Goal: Task Accomplishment & Management: Complete application form

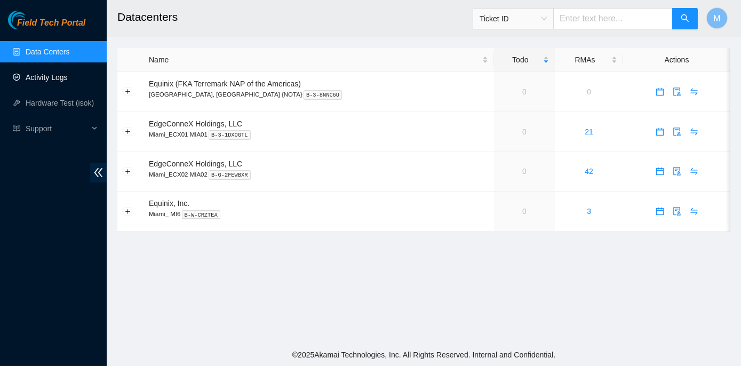
click at [52, 79] on link "Activity Logs" at bounding box center [47, 77] width 42 height 9
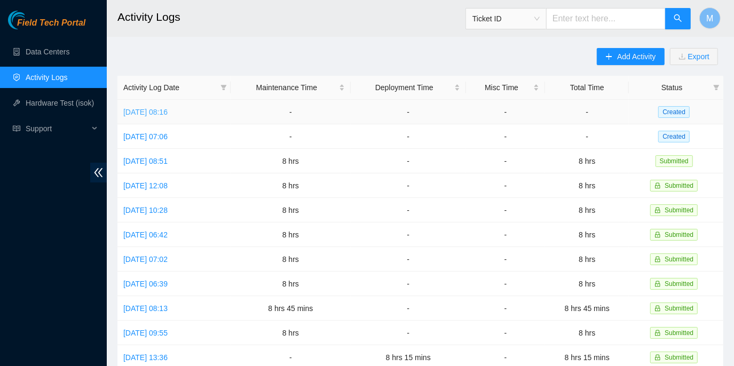
click at [145, 113] on link "[DATE] 08:16" at bounding box center [145, 112] width 44 height 9
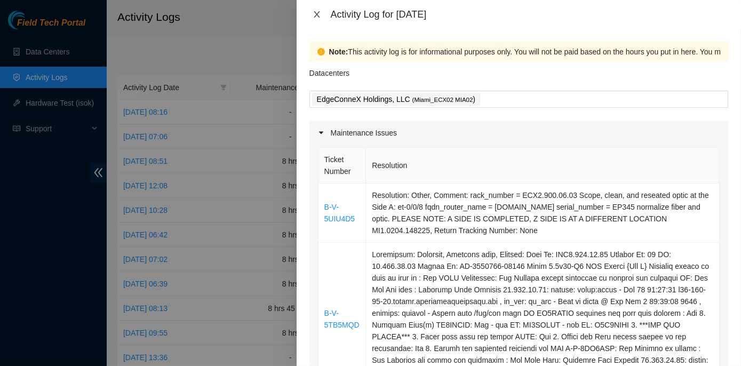
click at [321, 15] on button "Close" at bounding box center [316, 15] width 15 height 10
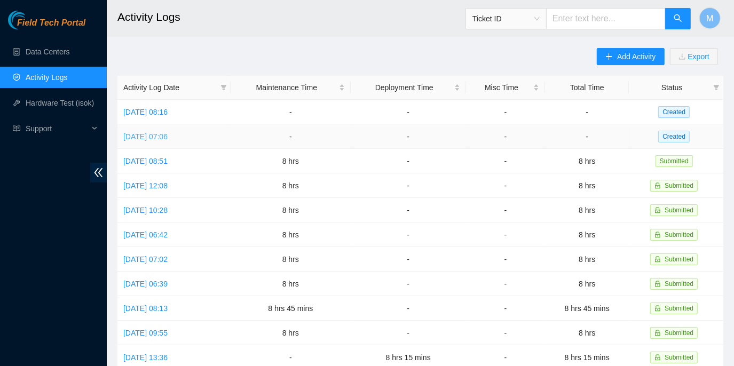
click at [166, 136] on link "[DATE] 07:06" at bounding box center [145, 136] width 44 height 9
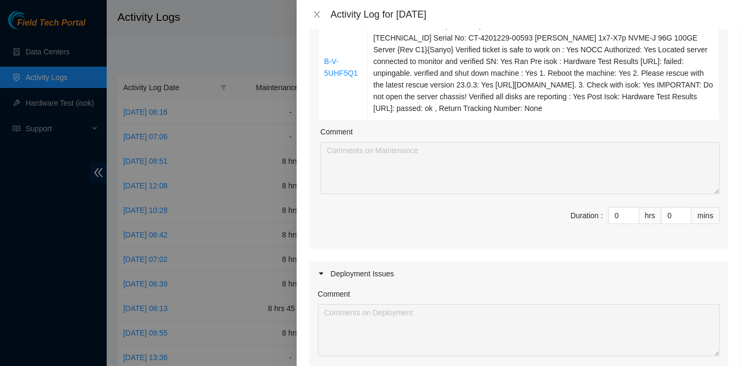
scroll to position [339, 0]
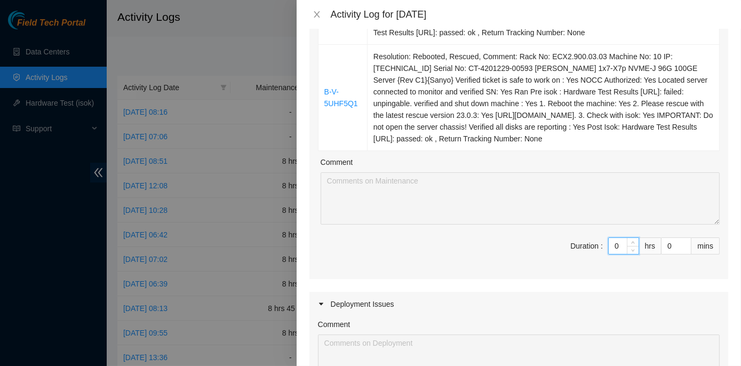
drag, startPoint x: 605, startPoint y: 259, endPoint x: 609, endPoint y: 253, distance: 7.6
click at [617, 254] on input "0" at bounding box center [624, 246] width 30 height 16
type input "8"
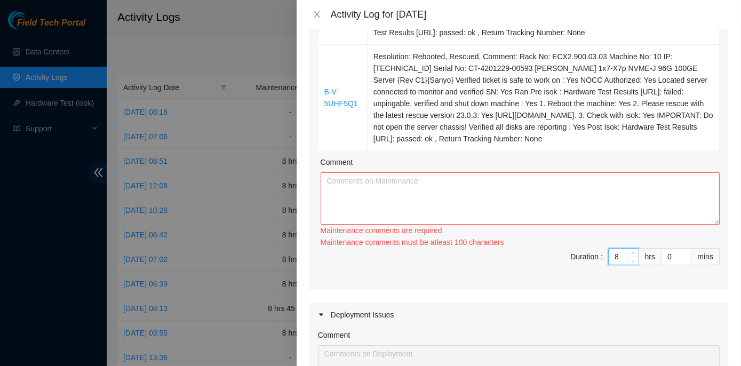
type input "8"
click at [395, 195] on textarea "Comment" at bounding box center [520, 198] width 399 height 52
paste textarea "ECX2- Maintenance Worked on tickets B-V-5UD3LSW, B-V-5U7EXCA, and B-V-5UHF5Q1, …"
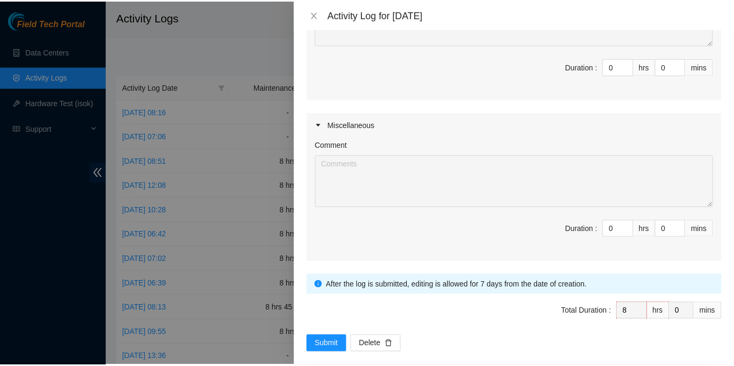
scroll to position [702, 0]
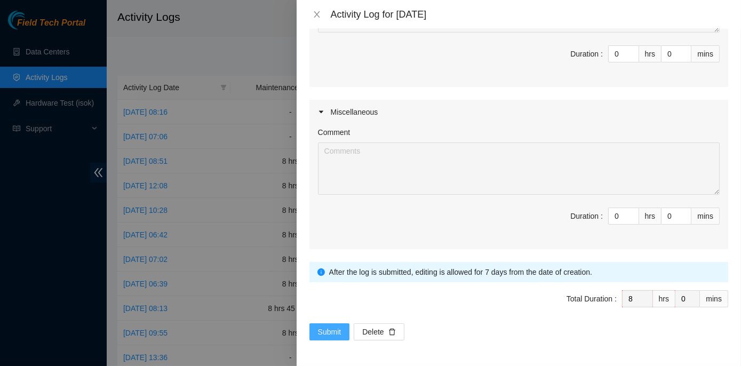
type textarea "ECX2- Maintenance Worked on tickets B-V-5UD3LSW, B-V-5U7EXCA, and B-V-5UHF5Q1, …"
click at [320, 334] on span "Submit" at bounding box center [329, 332] width 23 height 12
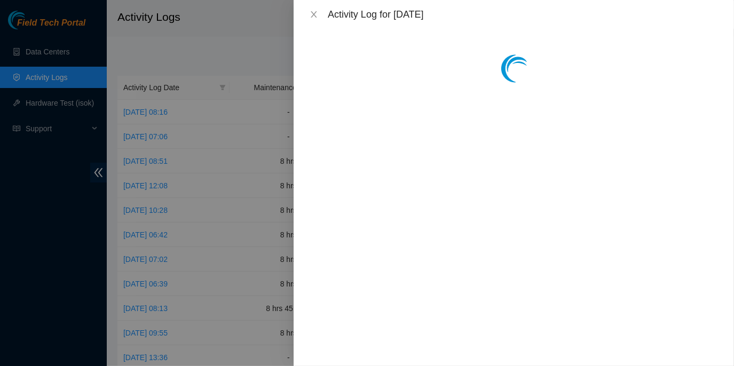
scroll to position [0, 0]
